Goal: Information Seeking & Learning: Understand process/instructions

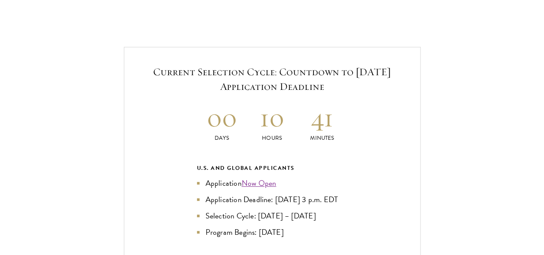
scroll to position [1791, 0]
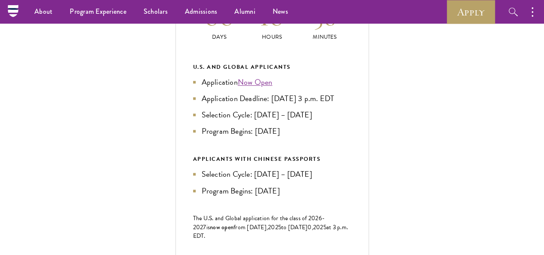
scroll to position [387, 0]
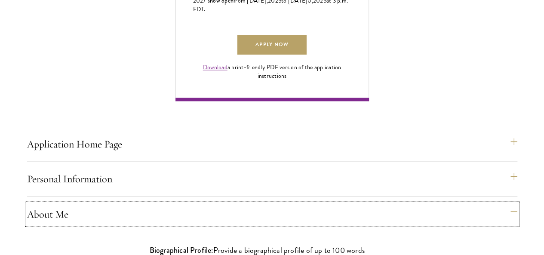
scroll to position [625, 0]
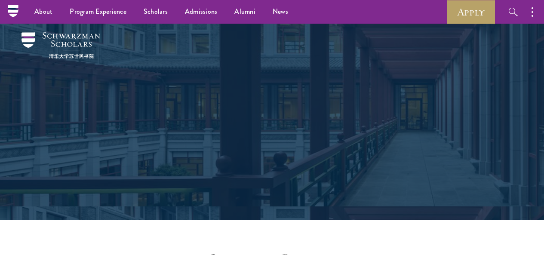
scroll to position [624, 0]
